Goal: Transaction & Acquisition: Purchase product/service

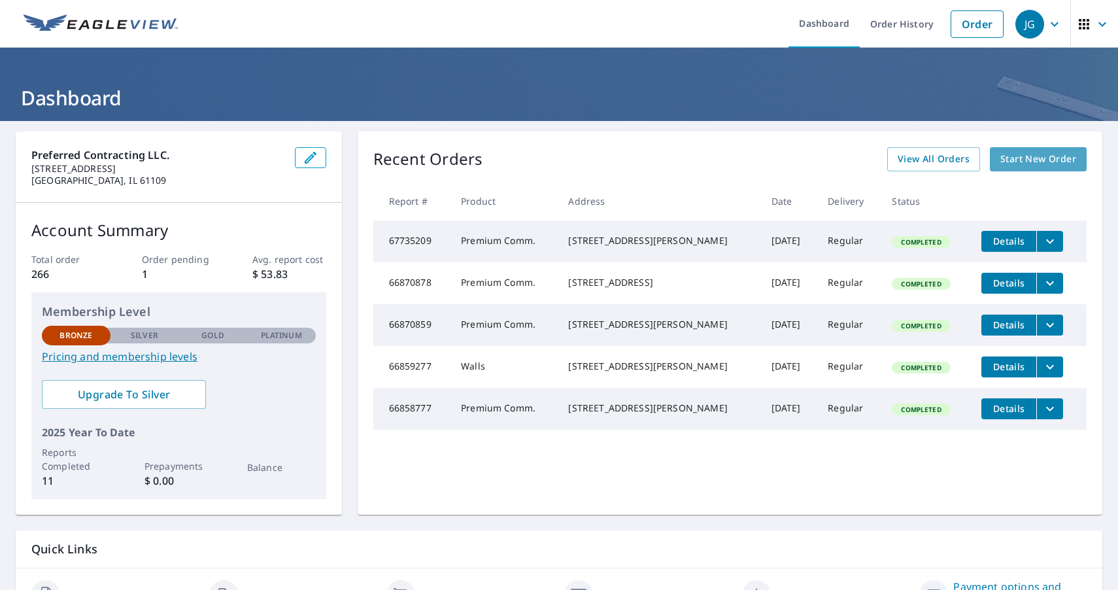
click at [1045, 162] on span "Start New Order" at bounding box center [1039, 159] width 76 height 16
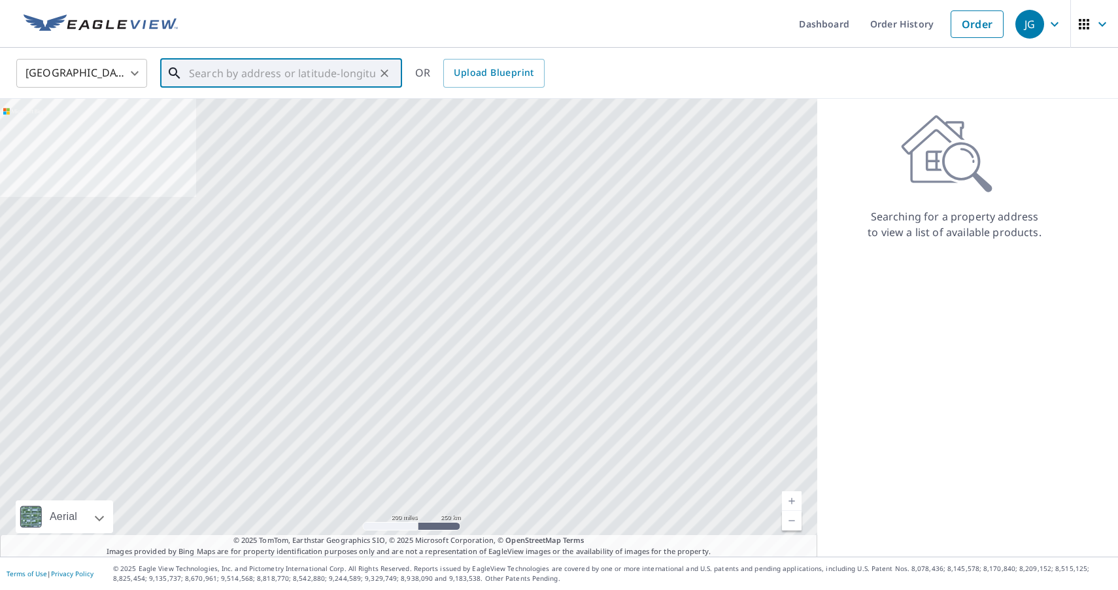
click at [293, 70] on input "text" at bounding box center [282, 73] width 186 height 37
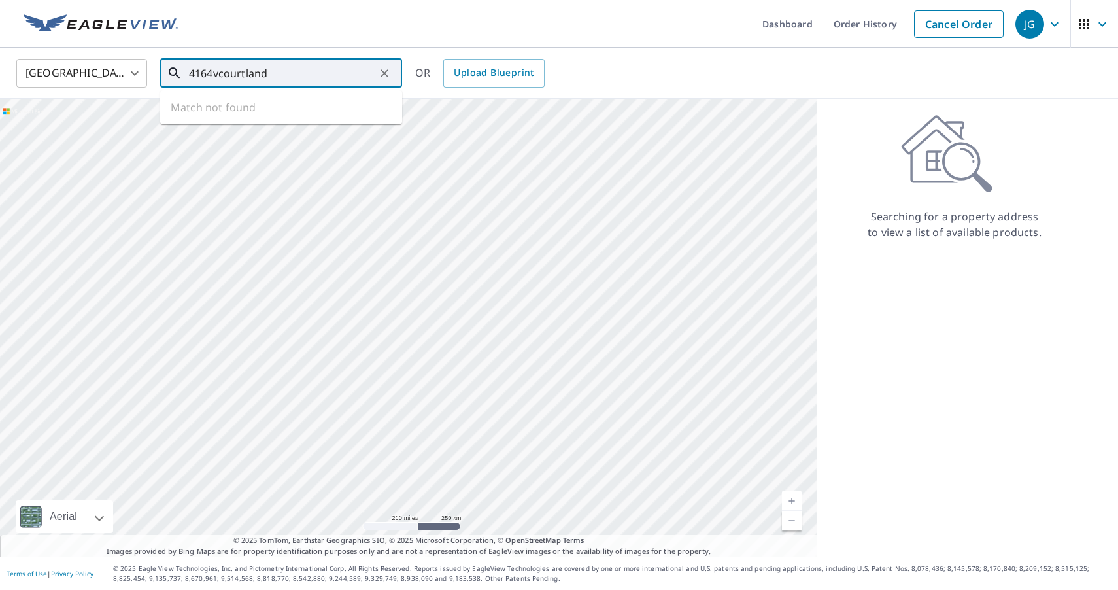
click at [220, 75] on input "4164vcourtland" at bounding box center [282, 73] width 186 height 37
click at [276, 116] on span "[STREET_ADDRESS]" at bounding box center [288, 111] width 205 height 16
type input "[STREET_ADDRESS]"
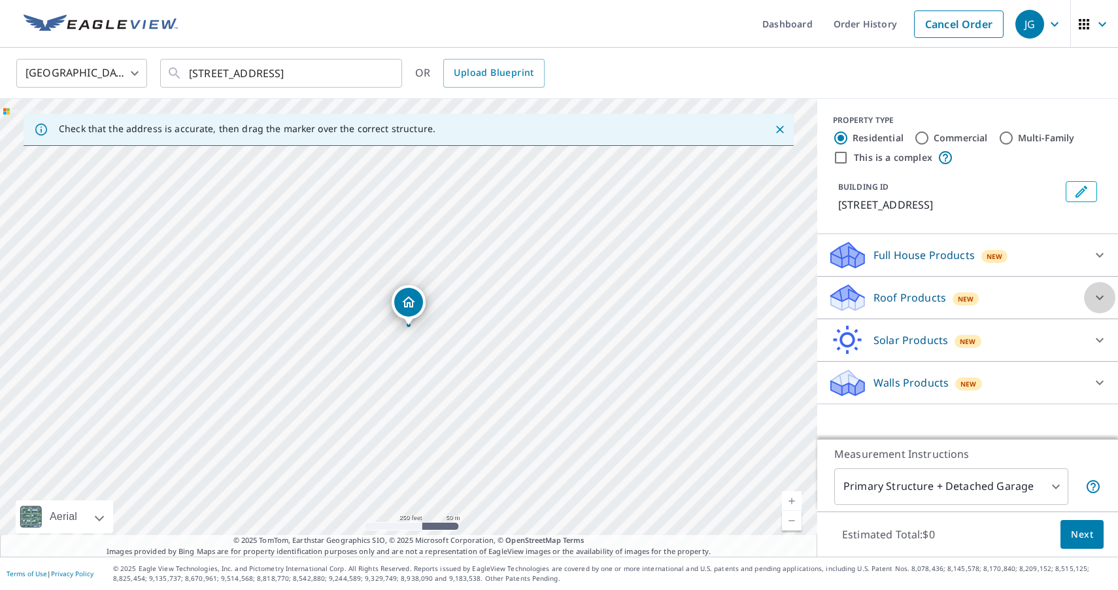
click at [1101, 294] on icon at bounding box center [1100, 298] width 16 height 16
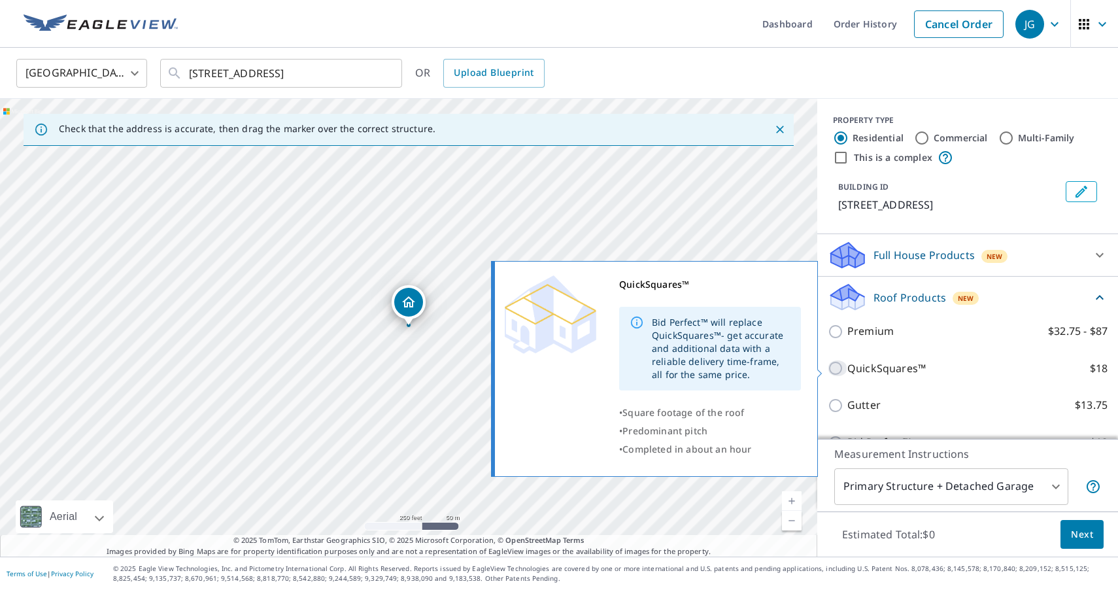
click at [839, 372] on input "QuickSquares™ $18" at bounding box center [838, 368] width 20 height 16
checkbox input "true"
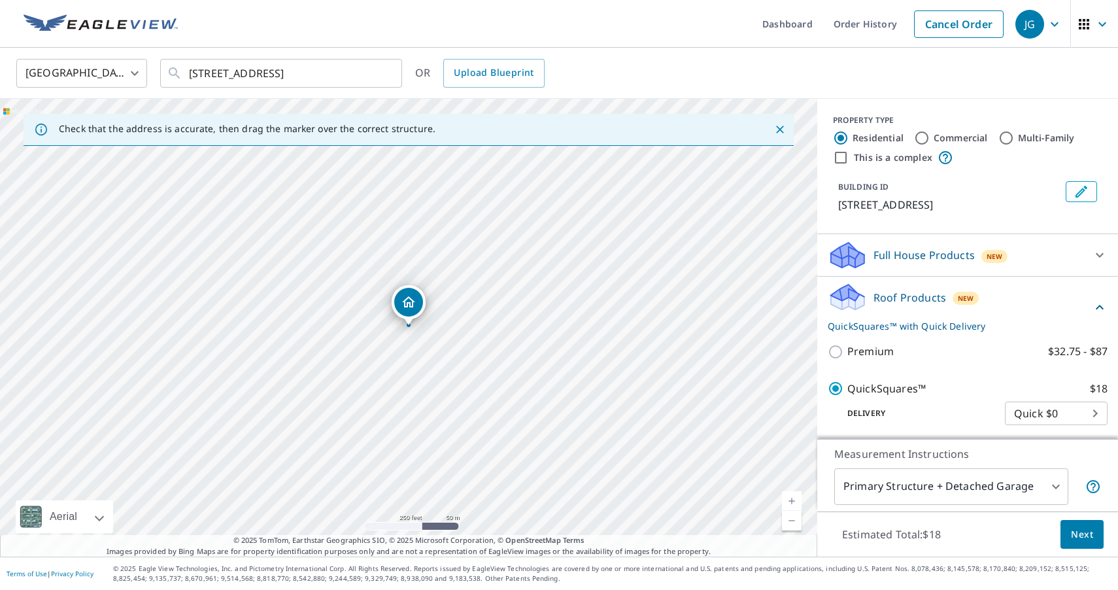
click at [1075, 532] on span "Next" at bounding box center [1082, 535] width 22 height 16
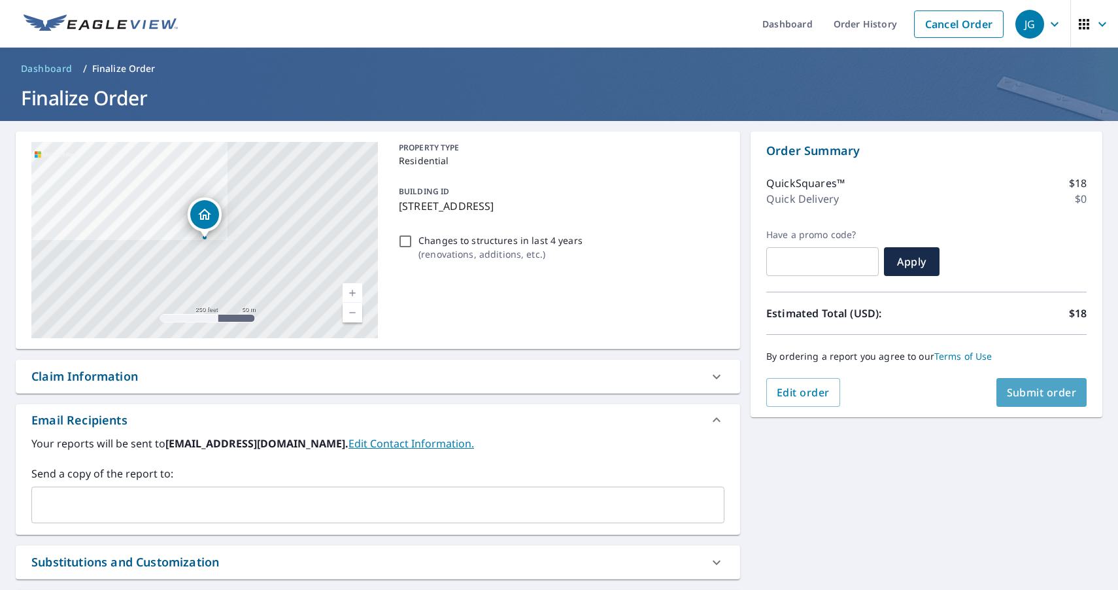
click at [1049, 394] on span "Submit order" at bounding box center [1042, 392] width 70 height 14
